Goal: Task Accomplishment & Management: Use online tool/utility

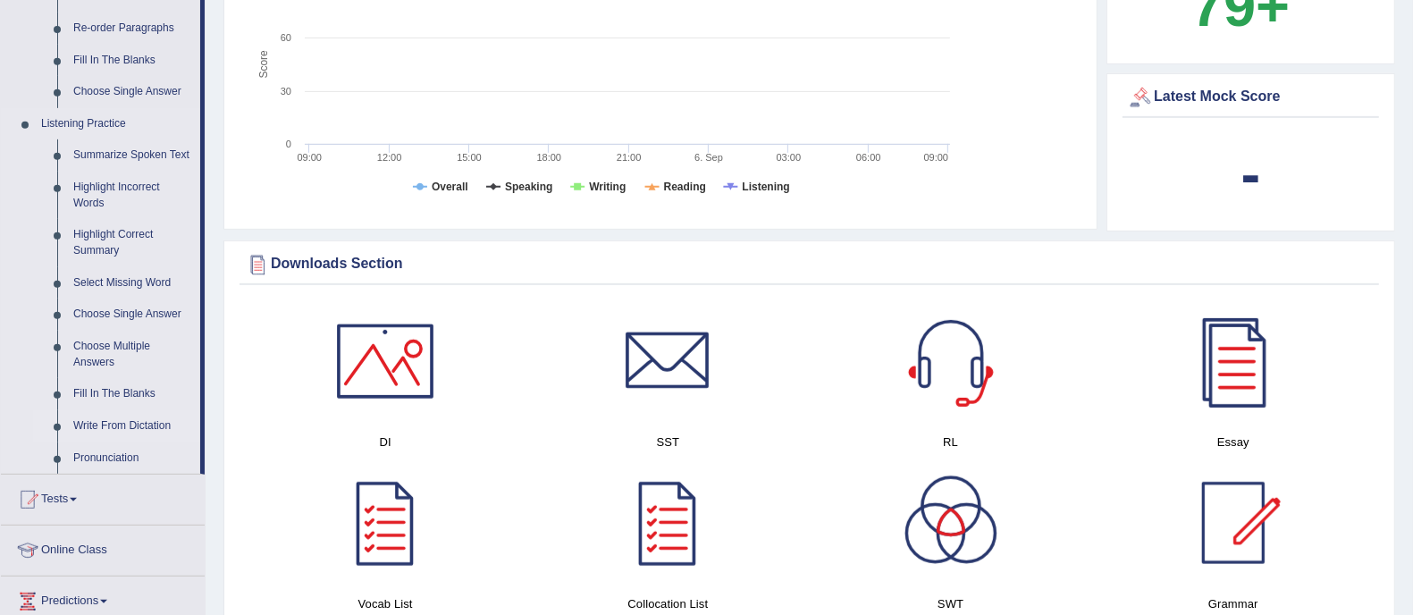
click at [133, 420] on link "Write From Dictation" at bounding box center [132, 426] width 135 height 32
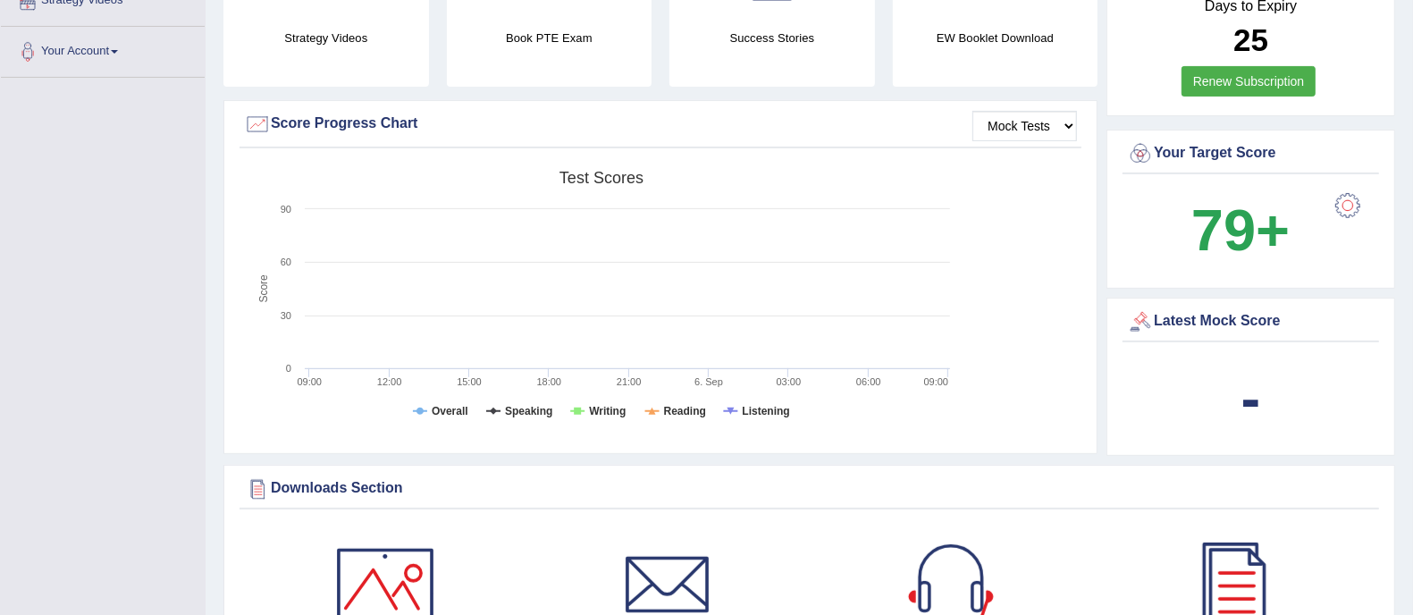
scroll to position [220, 0]
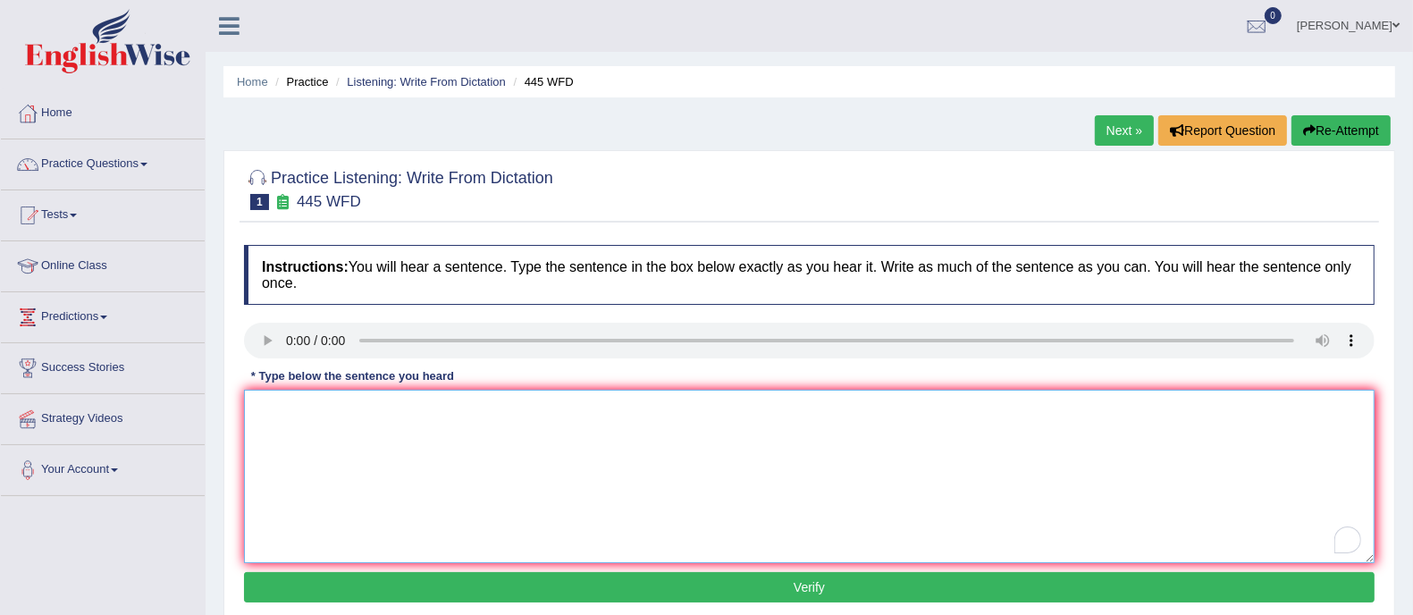
click at [297, 423] on textarea "To enrich screen reader interactions, please activate Accessibility in Grammarl…" at bounding box center [809, 476] width 1130 height 173
type textarea "t"
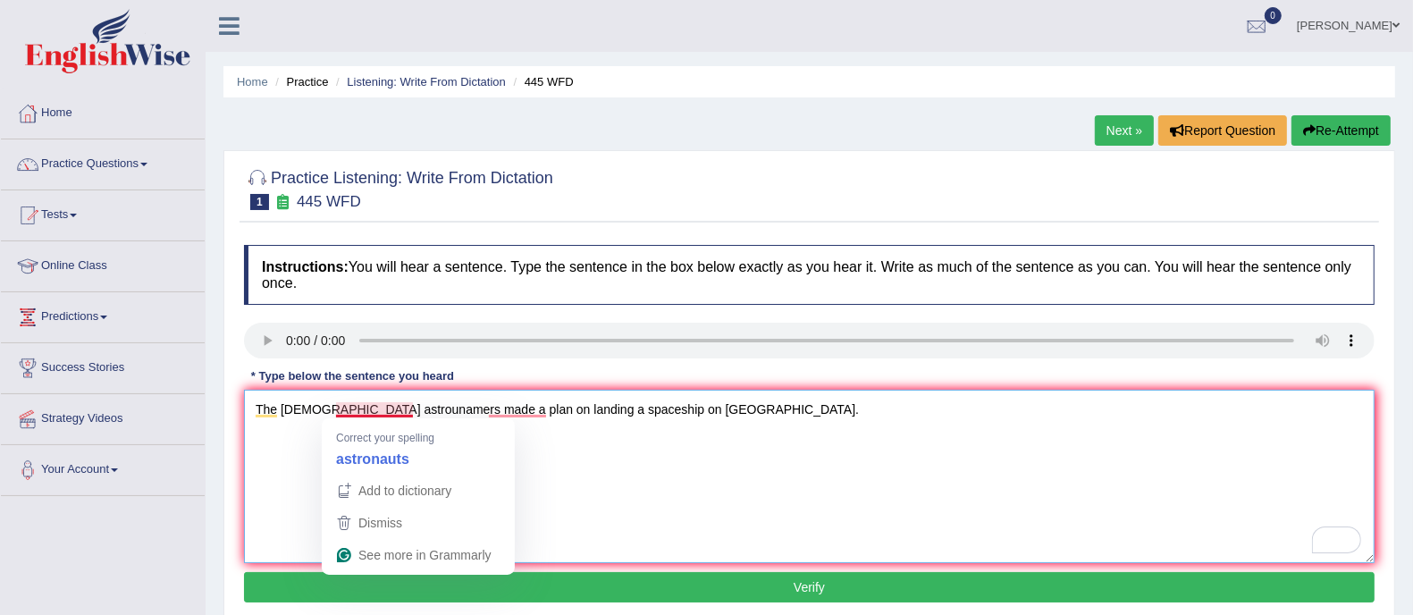
click at [366, 410] on textarea "The [DEMOGRAPHIC_DATA] astrounamers made a plan on landing a spaceship on [GEOG…" at bounding box center [809, 476] width 1130 height 173
click at [367, 410] on textarea "The [DEMOGRAPHIC_DATA] astrounamers made a plan on landing a spaceship on [GEOG…" at bounding box center [809, 476] width 1130 height 173
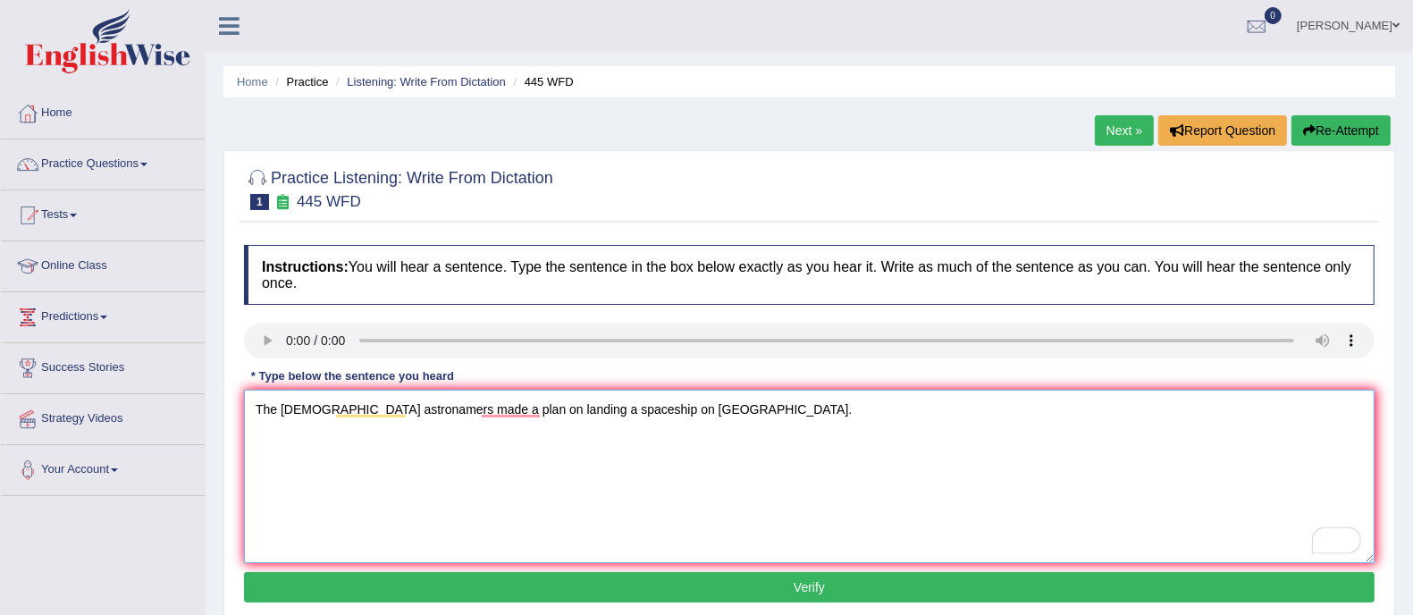
click at [516, 441] on textarea "The [DEMOGRAPHIC_DATA] astronamers made a plan on landing a spaceship on [GEOGR…" at bounding box center [809, 476] width 1130 height 173
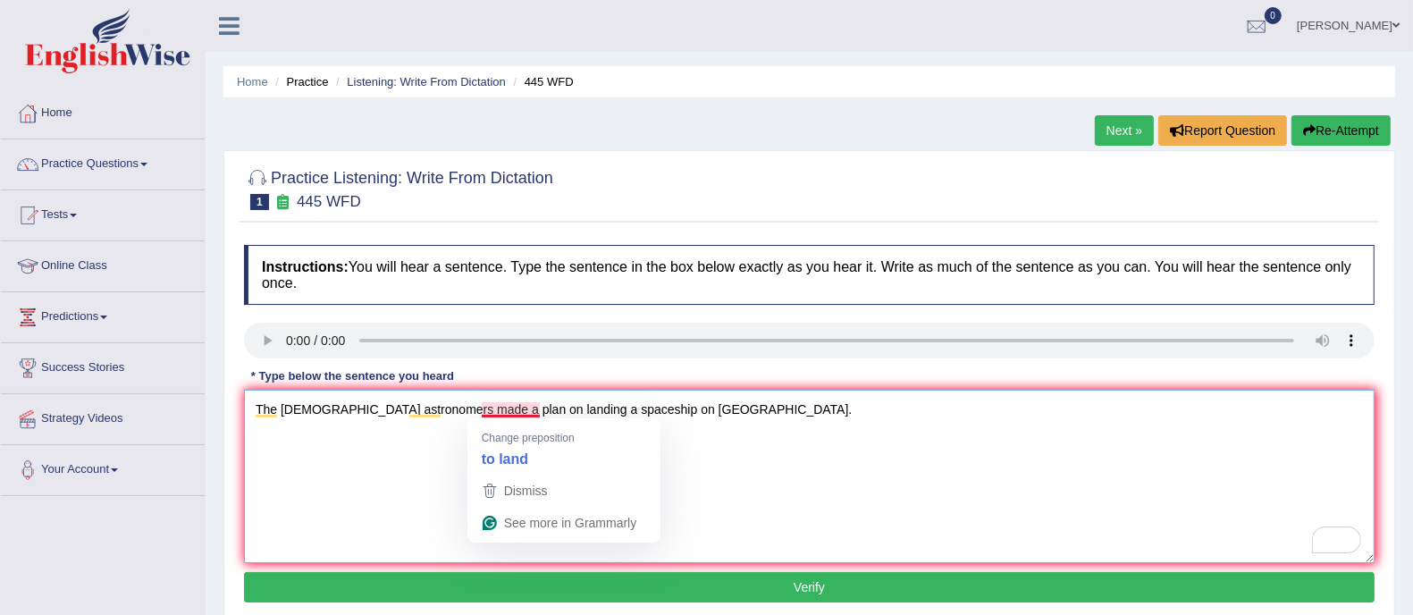
click at [895, 416] on textarea "The [DEMOGRAPHIC_DATA] astronomers made a plan on landing a spaceship on [GEOGR…" at bounding box center [809, 476] width 1130 height 173
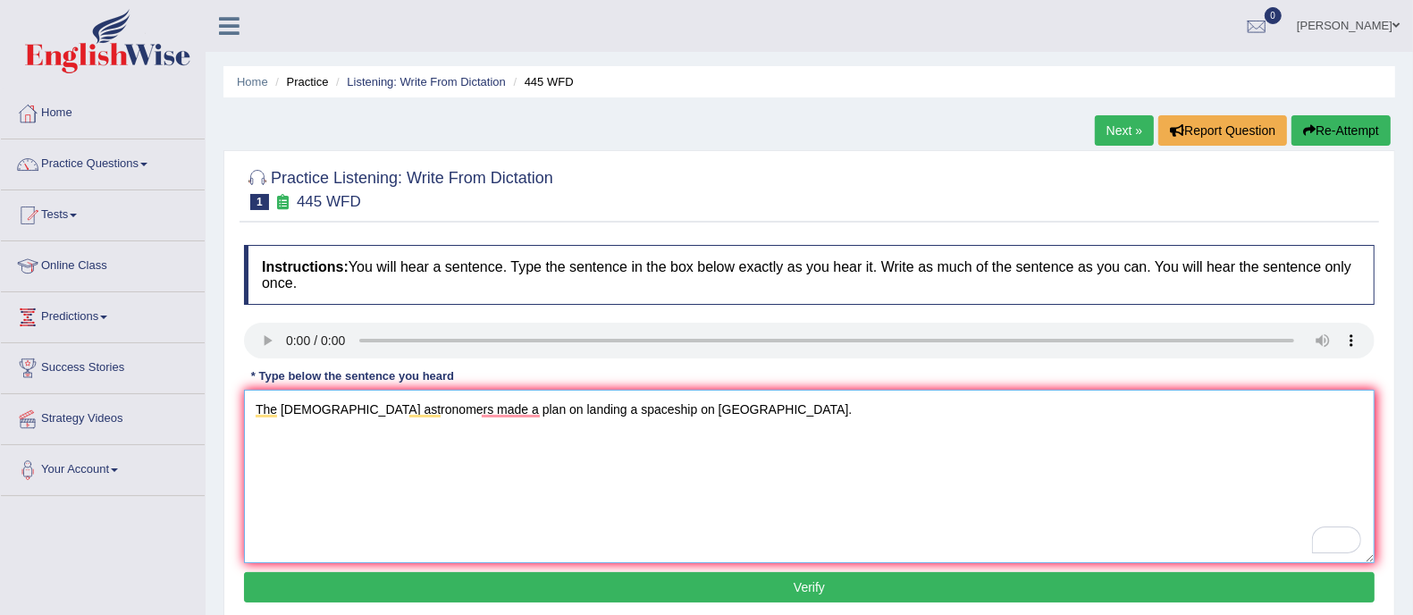
type textarea "The [DEMOGRAPHIC_DATA] astronomers made a plan on landing a spaceship on [GEOGR…"
click at [848, 591] on button "Verify" at bounding box center [809, 587] width 1130 height 30
